Goal: Navigation & Orientation: Find specific page/section

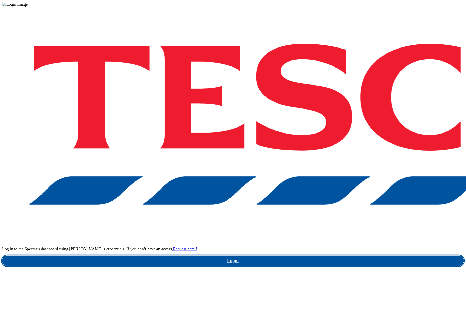
click at [348, 256] on link "Login" at bounding box center [233, 261] width 462 height 10
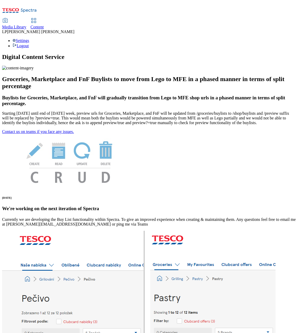
click at [44, 25] on span "Content" at bounding box center [37, 27] width 13 height 4
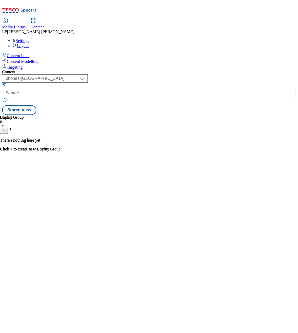
click at [84, 74] on div "( optional ) dotcom-cz dotcom-hu dotcom-sk fnf-uk ghs-roi ghs-uk group-comms ig…" at bounding box center [149, 89] width 294 height 31
click at [86, 74] on select "dotcom-cz dotcom-hu dotcom-sk fnf-uk ghs-roi ghs-uk group-comms ighs-cz ighs-hu…" at bounding box center [45, 78] width 86 height 8
select select "ghs-roi"
click at [68, 74] on select "dotcom-cz dotcom-hu dotcom-sk fnf-uk ghs-roi ghs-uk group-comms ighs-cz ighs-hu…" at bounding box center [45, 78] width 86 height 8
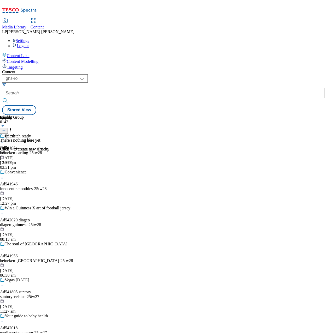
click at [26, 25] on span "Media Library" at bounding box center [14, 27] width 24 height 4
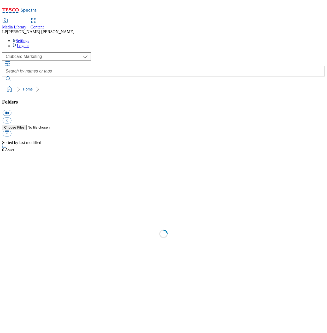
scroll to position [0, 0]
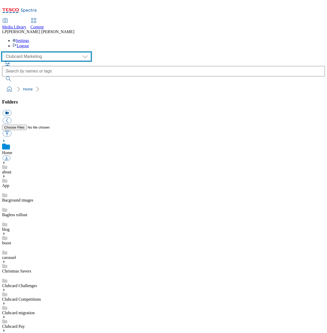
click at [49, 52] on select "Clubcard Marketing Demo Dotcom UK Emails GHS Marketing UK GHS Product UK GHS RO…" at bounding box center [46, 56] width 89 height 8
click at [3, 52] on select "Clubcard Marketing Demo Dotcom UK Emails GHS Marketing UK GHS Product UK GHS RO…" at bounding box center [46, 56] width 89 height 8
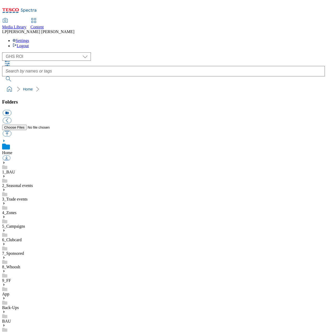
click at [9, 161] on div "1_BAU 2_Seasonal events 3_Trade events 4_Zones 5_Campaigns 6_Clubcard 7_Sponsor…" at bounding box center [163, 290] width 323 height 259
click at [6, 161] on icon at bounding box center [4, 163] width 4 height 4
click at [6, 215] on icon at bounding box center [4, 217] width 4 height 4
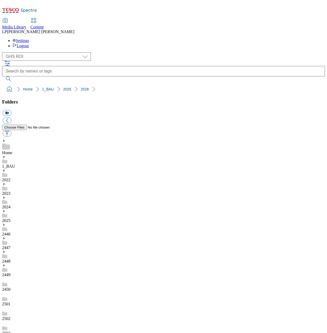
scroll to position [21, 0]
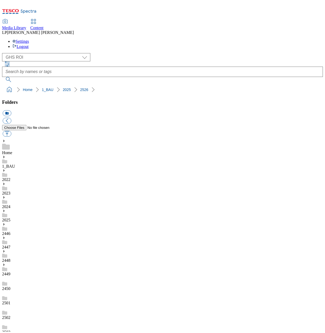
scroll to position [0, 0]
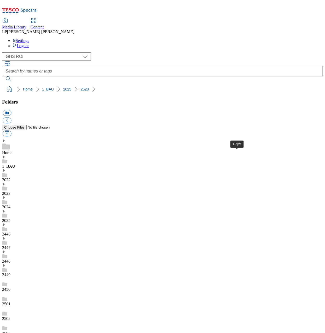
click at [23, 52] on select "Clubcard Marketing Demo Dotcom UK Emails GHS Marketing UK GHS Product UK GHS RO…" at bounding box center [46, 56] width 89 height 8
click at [3, 52] on select "Clubcard Marketing Demo Dotcom UK Emails GHS Marketing UK GHS Product UK GHS RO…" at bounding box center [46, 56] width 89 height 8
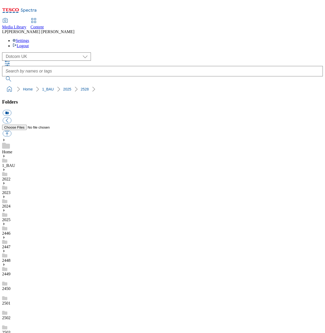
click at [5, 209] on use at bounding box center [3, 210] width 1 height 3
click at [6, 155] on icon at bounding box center [4, 157] width 4 height 4
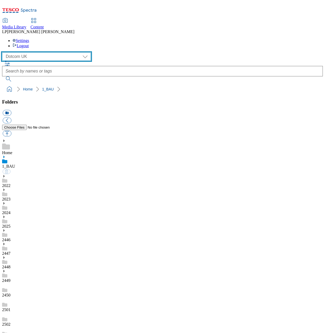
click at [23, 52] on select "Clubcard Marketing Demo Dotcom UK Emails GHS Marketing UK GHS Product UK GHS RO…" at bounding box center [46, 56] width 89 height 8
select select "flare-ghs-mktg"
click at [3, 52] on select "Clubcard Marketing Demo Dotcom UK Emails GHS Marketing UK GHS Product UK GHS RO…" at bounding box center [46, 56] width 89 height 8
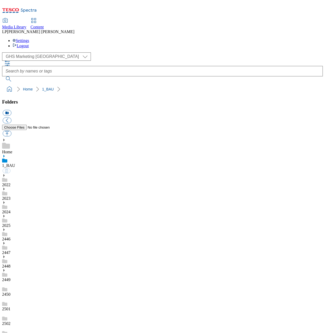
click at [11, 155] on div "1_BAU" at bounding box center [162, 164] width 320 height 19
click at [5, 156] on use at bounding box center [3, 157] width 1 height 3
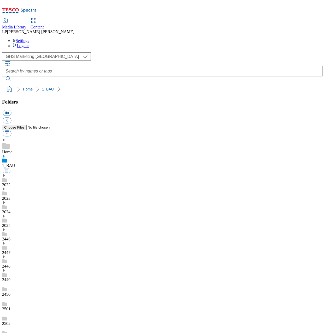
click at [5, 155] on use at bounding box center [3, 156] width 1 height 3
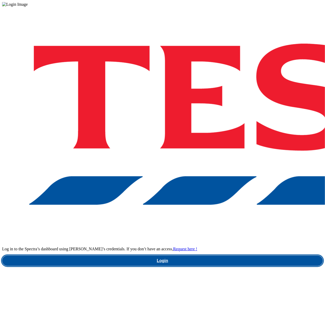
click at [235, 256] on link "Login" at bounding box center [162, 261] width 320 height 10
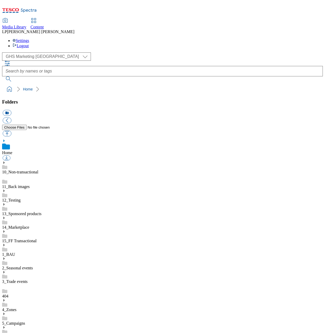
scroll to position [79, 0]
click at [17, 52] on select "Clubcard Marketing Demo Dotcom UK Emails GHS Marketing UK GHS Product UK GHS RO…" at bounding box center [46, 56] width 89 height 8
select select "flare-homepage"
click at [3, 52] on select "Clubcard Marketing Demo Dotcom UK Emails GHS Marketing UK GHS Product UK GHS RO…" at bounding box center [46, 56] width 89 height 8
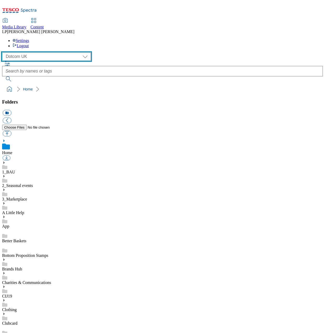
scroll to position [186, 0]
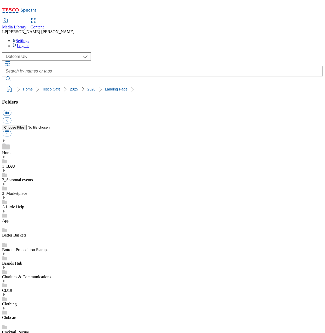
scroll to position [0, 0]
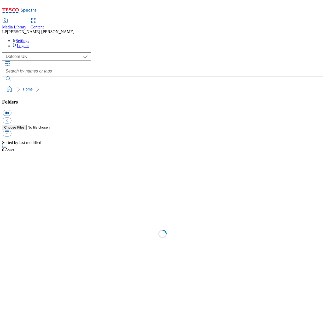
select select "flare-homepage"
